Goal: Transaction & Acquisition: Purchase product/service

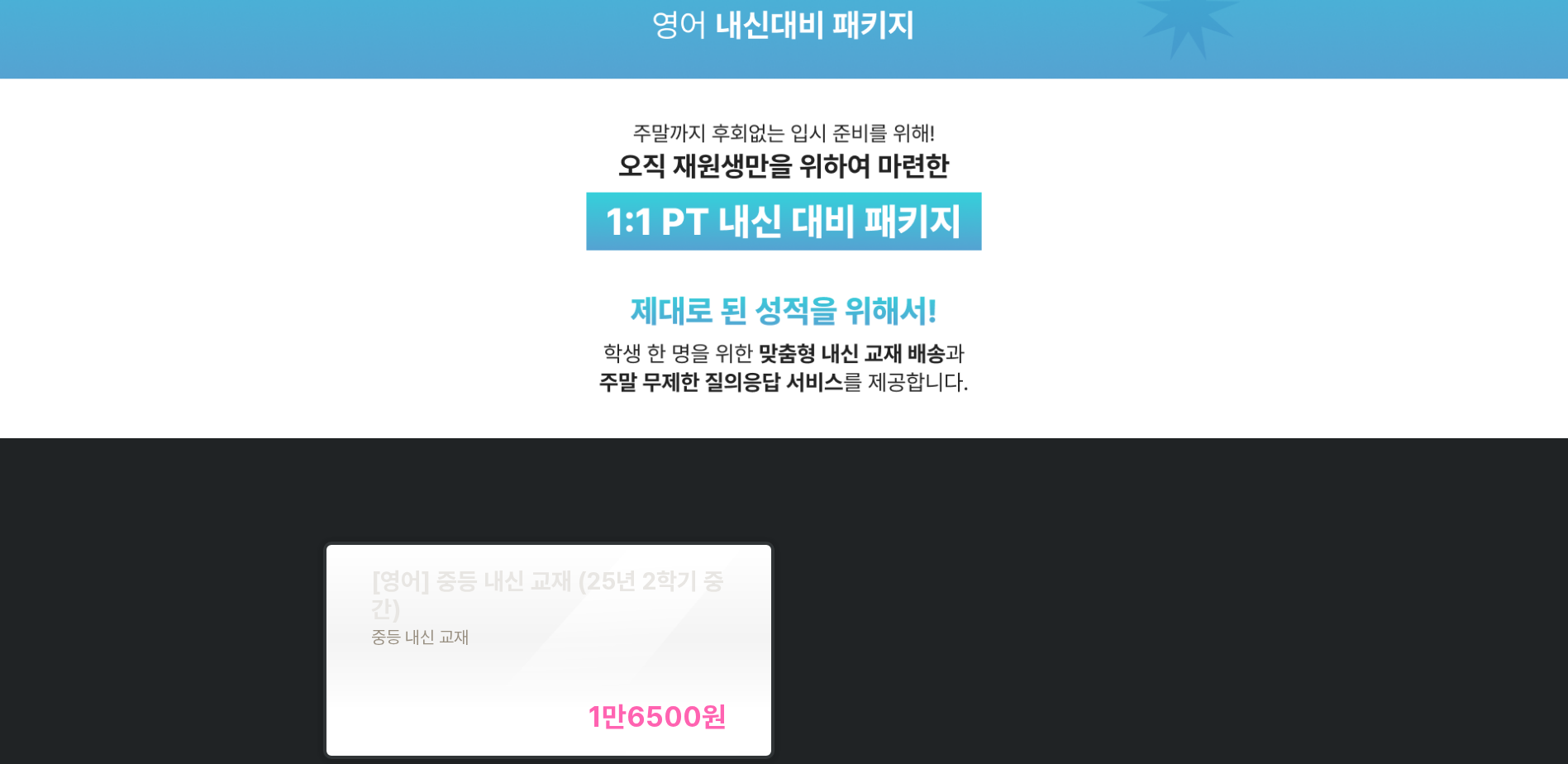
scroll to position [165, 0]
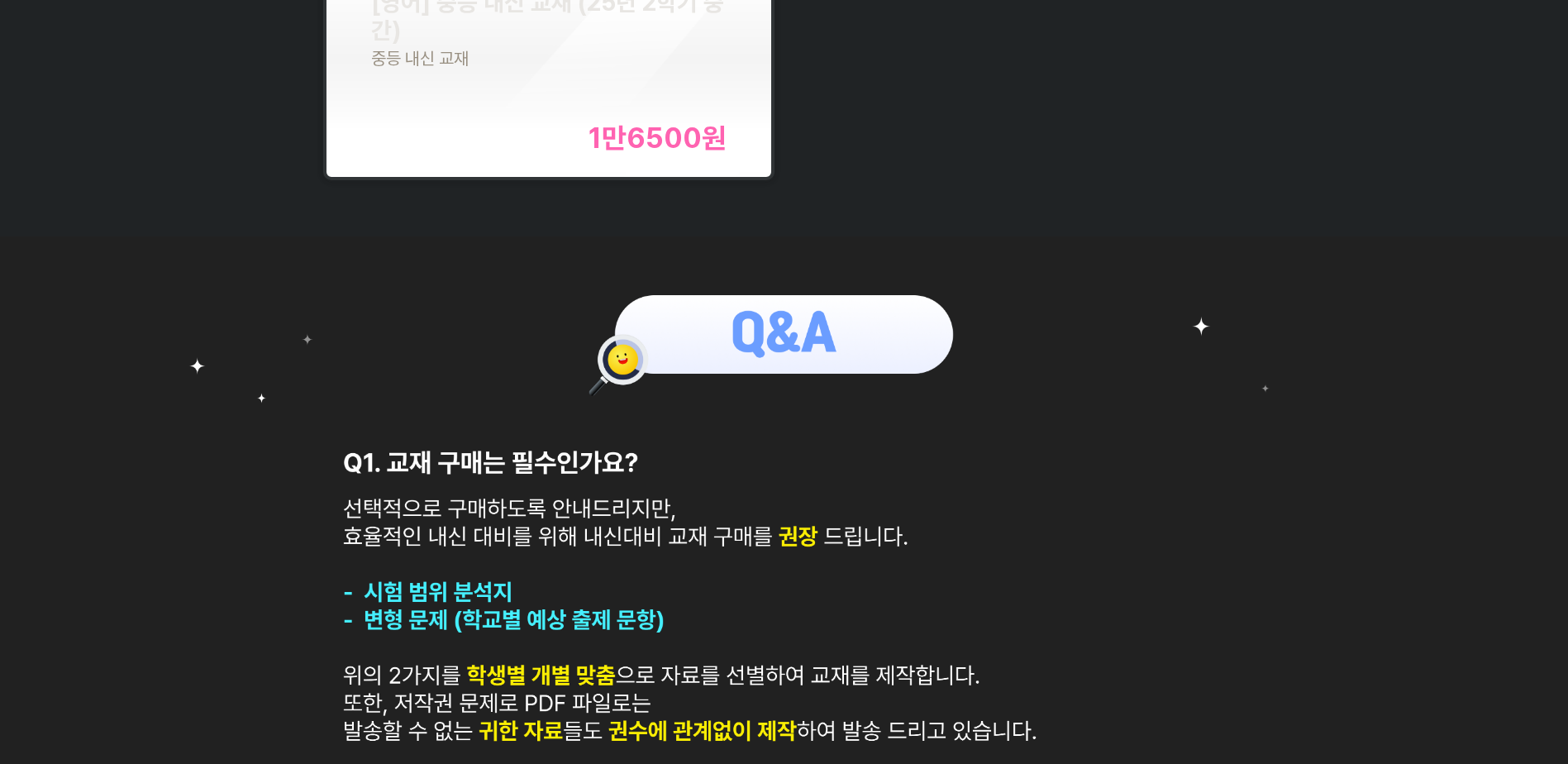
scroll to position [414, 0]
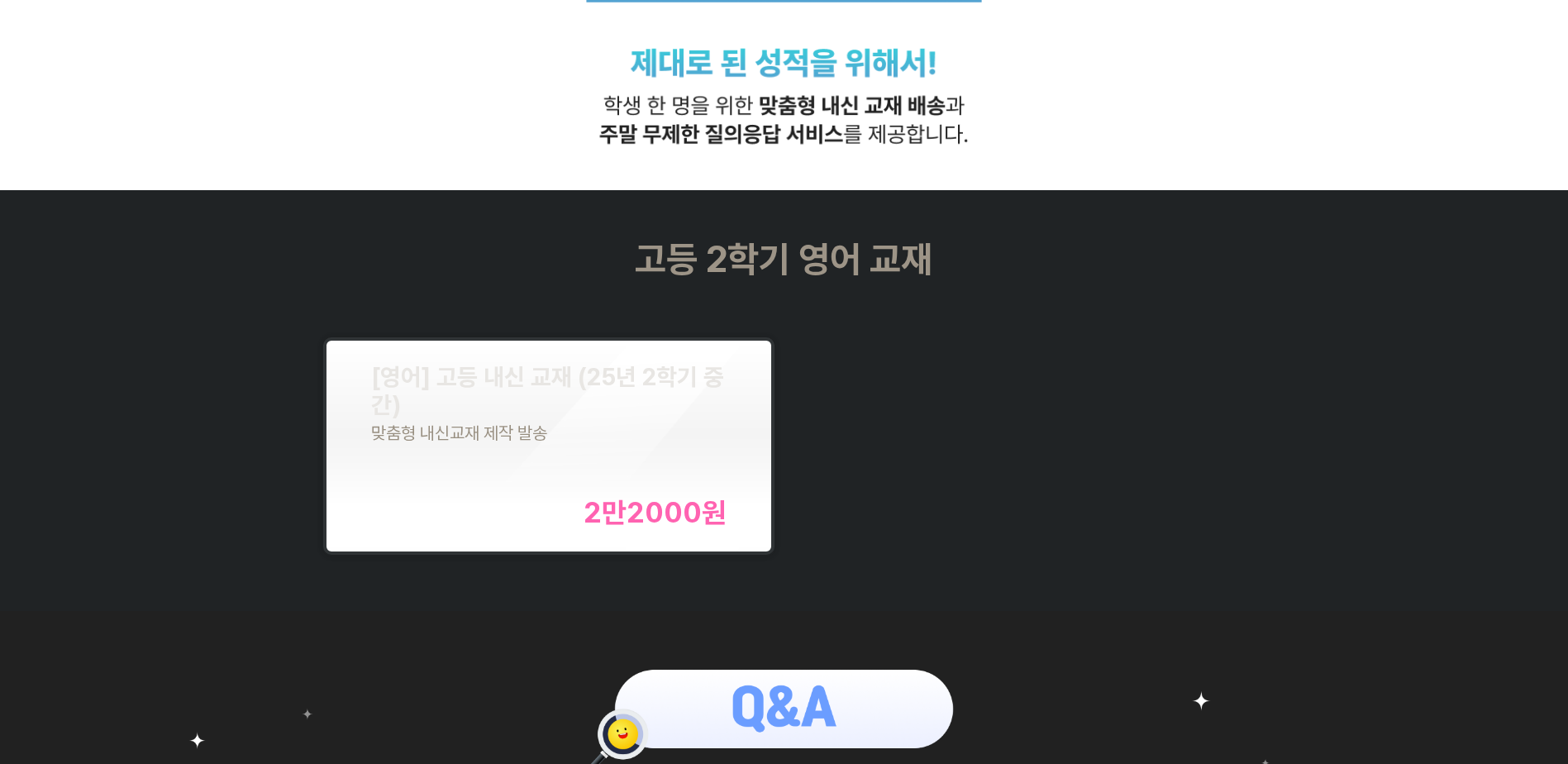
scroll to position [579, 0]
